Goal: Obtain resource: Download file/media

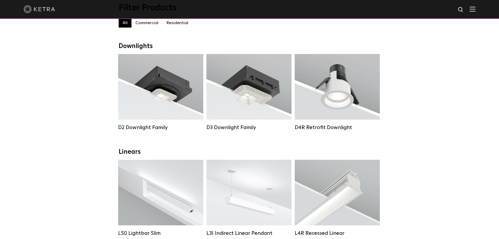
scroll to position [105, 0]
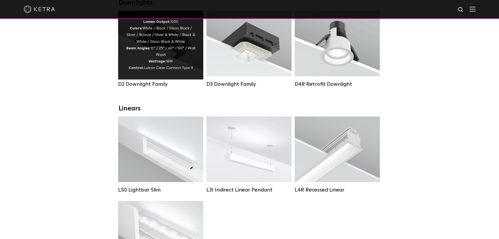
click at [144, 87] on div "D2 Downlight Family" at bounding box center [160, 84] width 85 height 6
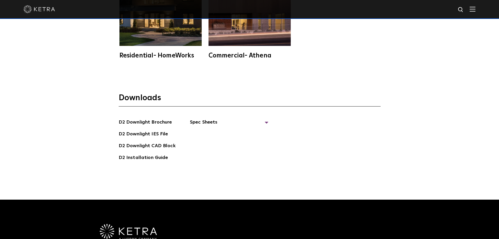
scroll to position [1481, 0]
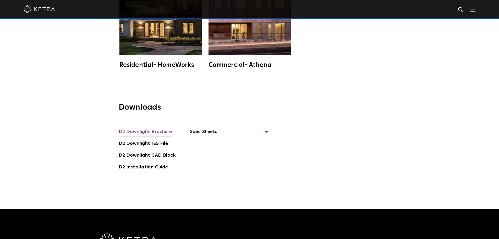
click at [154, 128] on link "D2 Downlight Brochure" at bounding box center [145, 132] width 53 height 8
click at [206, 128] on span "Spec Sheets" at bounding box center [229, 134] width 79 height 12
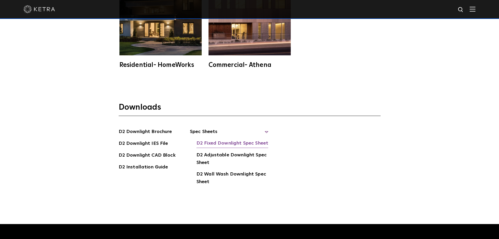
click at [211, 139] on link "D2 Fixed Downlight Spec Sheet" at bounding box center [233, 143] width 72 height 8
